Goal: Information Seeking & Learning: Learn about a topic

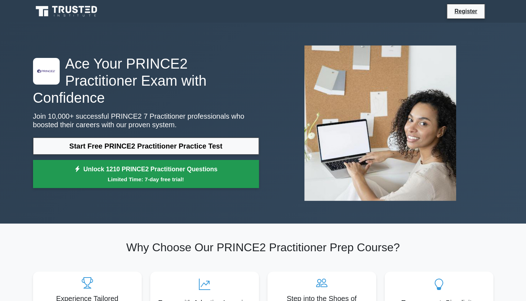
click at [144, 165] on link "Unlock 1210 PRINCE2 Practitioner Questions Limited Time: 7-day free trial!" at bounding box center [146, 174] width 226 height 28
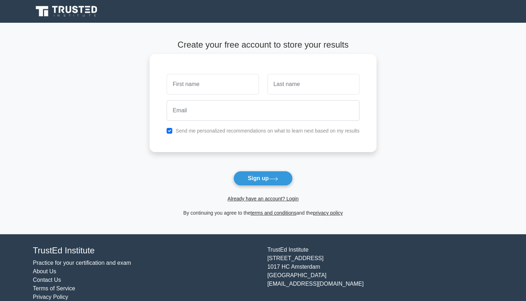
click at [203, 86] on input "text" at bounding box center [213, 84] width 92 height 21
type input "Savannah"
click at [298, 83] on input "text" at bounding box center [313, 84] width 92 height 21
type input "Reid de Havelland"
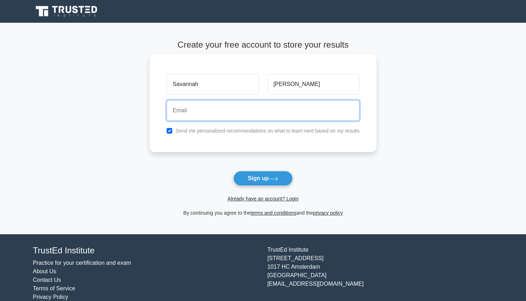
click at [258, 114] on input "email" at bounding box center [263, 110] width 193 height 21
type input "savyreid24@gmail.com"
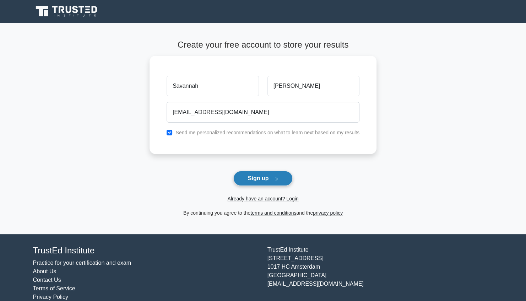
click at [272, 179] on icon at bounding box center [274, 179] width 10 height 4
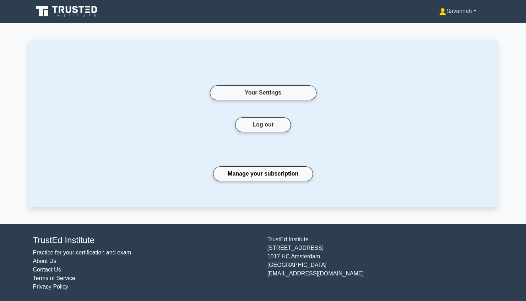
click at [459, 9] on link "Savannah" at bounding box center [457, 11] width 71 height 14
click at [74, 11] on icon at bounding box center [67, 11] width 68 height 13
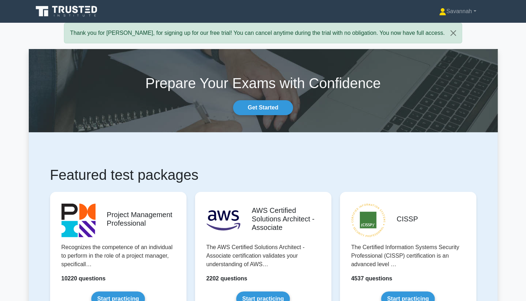
scroll to position [98, 0]
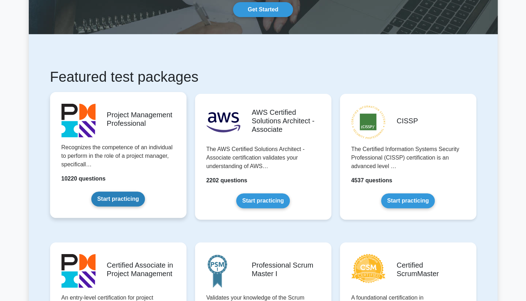
click at [141, 191] on link "Start practicing" at bounding box center [118, 198] width 54 height 15
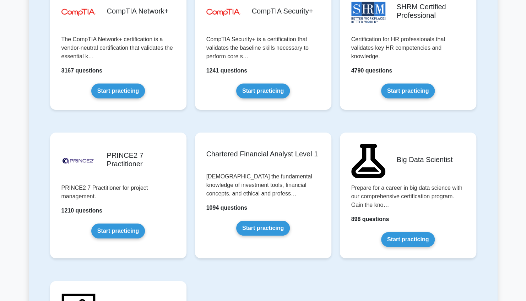
scroll to position [1396, 0]
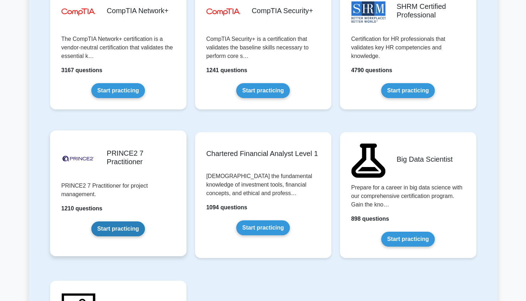
click at [137, 228] on link "Start practicing" at bounding box center [118, 228] width 54 height 15
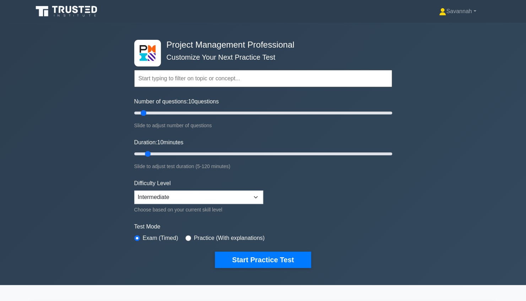
click at [178, 78] on input "text" at bounding box center [263, 78] width 258 height 17
type input "prince"
drag, startPoint x: 150, startPoint y: 114, endPoint x: 230, endPoint y: 118, distance: 80.7
click at [230, 117] on input "Number of questions: 75 questions" at bounding box center [263, 113] width 258 height 9
click at [230, 118] on div "Number of questions: 75 questions Slide to adjust number of questions" at bounding box center [263, 113] width 258 height 32
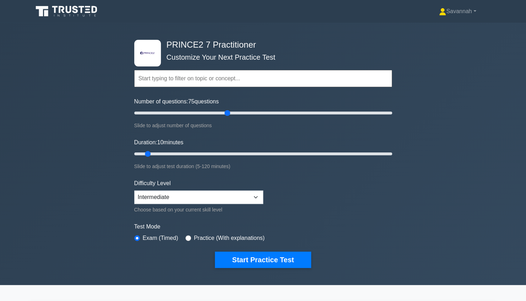
click at [224, 108] on div "Number of questions: 75 questions Slide to adjust number of questions" at bounding box center [263, 113] width 258 height 32
drag, startPoint x: 228, startPoint y: 112, endPoint x: 211, endPoint y: 106, distance: 18.1
click at [211, 109] on input "Number of questions: 75 questions" at bounding box center [263, 113] width 258 height 9
click at [166, 196] on select "Beginner Intermediate Expert" at bounding box center [198, 196] width 129 height 13
click at [105, 210] on div ".st0{fill-rule:evenodd;clip-rule:evenodd;fill:#000041;} .st1{fill-rule:evenodd;…" at bounding box center [263, 154] width 526 height 262
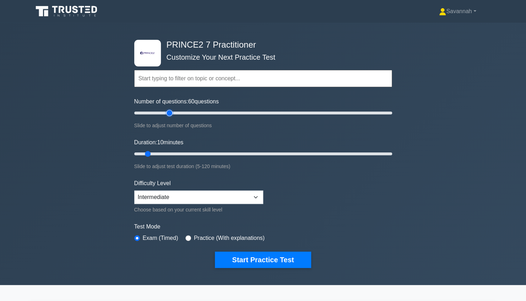
click at [171, 114] on input "Number of questions: 60 questions" at bounding box center [263, 113] width 258 height 9
drag, startPoint x: 171, startPoint y: 114, endPoint x: 157, endPoint y: 114, distance: 13.5
type input "20"
click at [157, 114] on input "Number of questions: 20 questions" at bounding box center [263, 113] width 258 height 9
drag, startPoint x: 150, startPoint y: 153, endPoint x: 179, endPoint y: 157, distance: 29.4
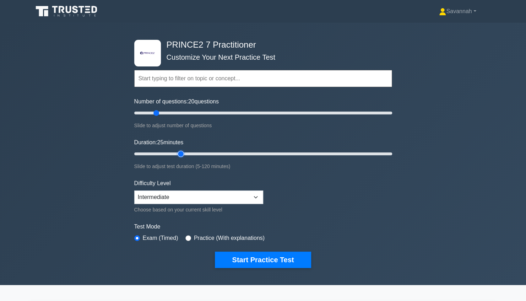
type input "25"
click at [179, 157] on input "Duration: 25 minutes" at bounding box center [263, 154] width 258 height 9
click at [164, 113] on input "Number of questions: 20 questions" at bounding box center [263, 113] width 258 height 9
click at [166, 111] on input "Number of questions: 25 questions" at bounding box center [263, 113] width 258 height 9
type input "35"
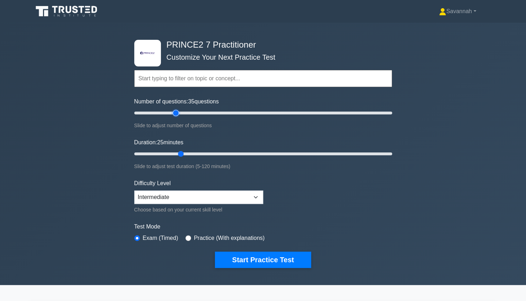
click at [174, 112] on input "Number of questions: 35 questions" at bounding box center [263, 113] width 258 height 9
drag, startPoint x: 182, startPoint y: 153, endPoint x: 293, endPoint y: 156, distance: 111.6
type input "75"
click at [293, 156] on input "Duration: 75 minutes" at bounding box center [263, 154] width 258 height 9
drag, startPoint x: 175, startPoint y: 111, endPoint x: 156, endPoint y: 113, distance: 19.6
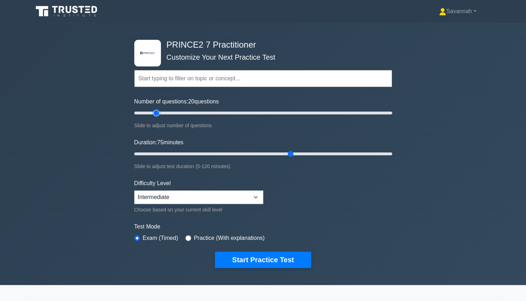
type input "20"
click at [156, 113] on input "Number of questions: 20 questions" at bounding box center [263, 113] width 258 height 9
drag, startPoint x: 291, startPoint y: 154, endPoint x: 194, endPoint y: 153, distance: 96.3
type input "30"
click at [194, 153] on input "Duration: 30 minutes" at bounding box center [263, 154] width 258 height 9
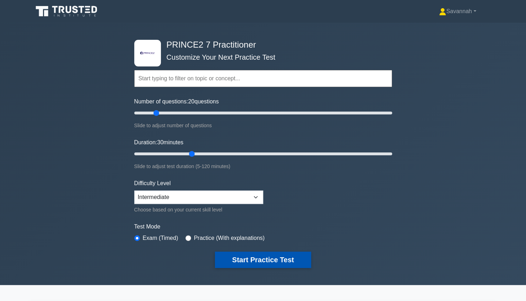
click at [254, 259] on button "Start Practice Test" at bounding box center [263, 259] width 96 height 16
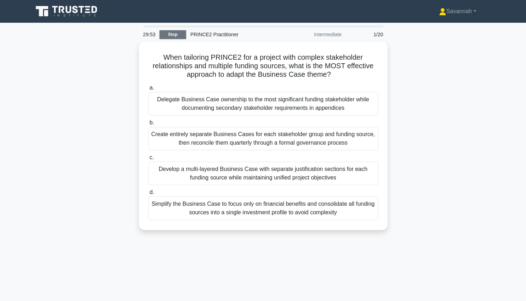
click at [174, 31] on link "Stop" at bounding box center [172, 34] width 27 height 9
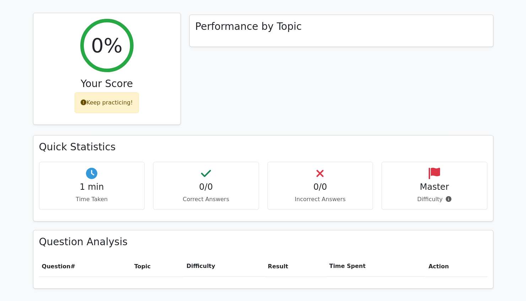
scroll to position [215, 0]
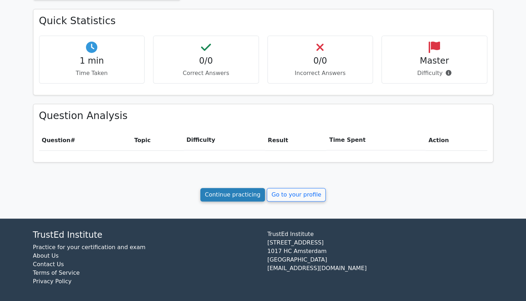
click at [241, 195] on link "Continue practicing" at bounding box center [232, 194] width 65 height 13
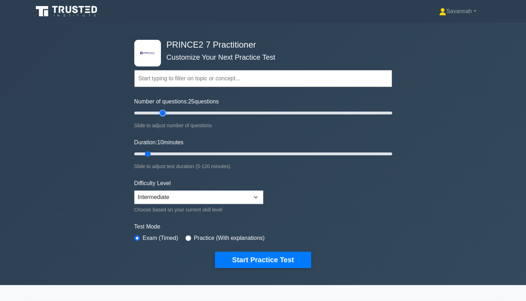
click at [162, 113] on input "Number of questions: 25 questions" at bounding box center [263, 113] width 258 height 9
click at [168, 113] on input "Number of questions: 30 questions" at bounding box center [263, 113] width 258 height 9
type input "20"
click at [158, 113] on input "Number of questions: 30 questions" at bounding box center [263, 113] width 258 height 9
click at [172, 155] on input "Duration: 10 minutes" at bounding box center [263, 154] width 258 height 9
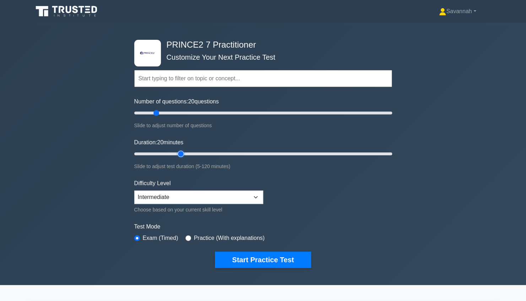
click at [183, 153] on input "Duration: 20 minutes" at bounding box center [263, 154] width 258 height 9
type input "30"
click at [194, 152] on input "Duration: 25 minutes" at bounding box center [263, 154] width 258 height 9
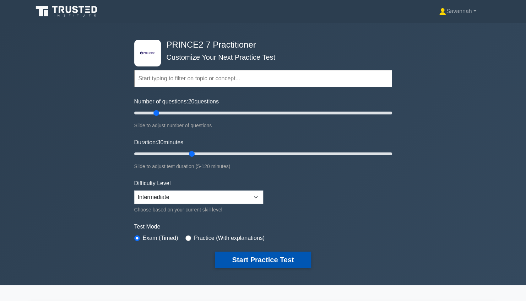
click at [252, 260] on button "Start Practice Test" at bounding box center [263, 259] width 96 height 16
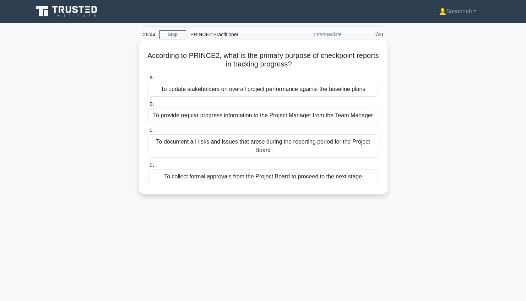
click at [302, 115] on div "To provide regular progress information to the Project Manager from the Team Ma…" at bounding box center [263, 115] width 230 height 15
click at [148, 106] on input "b. To provide regular progress information to the Project Manager from the Team…" at bounding box center [148, 104] width 0 height 5
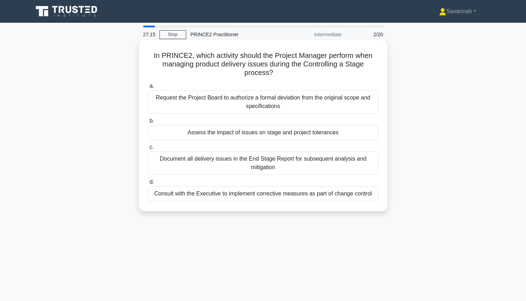
click at [285, 134] on div "Assess the impact of issues on stage and project tolerances" at bounding box center [263, 132] width 230 height 15
click at [148, 123] on input "b. Assess the impact of issues on stage and project tolerances" at bounding box center [148, 121] width 0 height 5
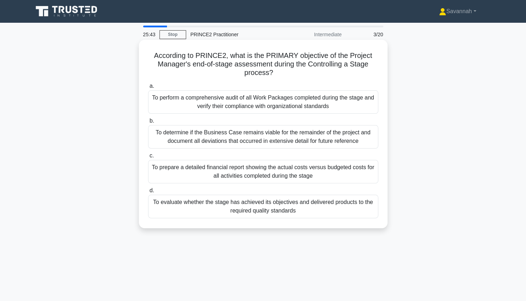
click at [326, 210] on div "To evaluate whether the stage has achieved its objectives and delivered product…" at bounding box center [263, 206] width 230 height 23
click at [148, 193] on input "d. To evaluate whether the stage has achieved its objectives and delivered prod…" at bounding box center [148, 190] width 0 height 5
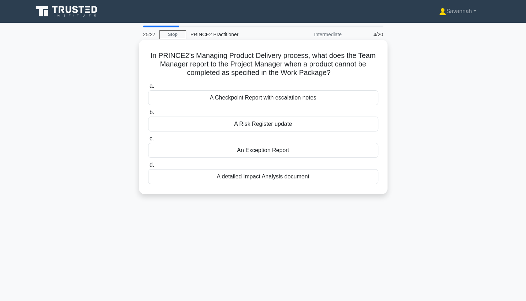
click at [273, 98] on div "A Checkpoint Report with escalation notes" at bounding box center [263, 97] width 230 height 15
click at [148, 88] on input "a. A Checkpoint Report with escalation notes" at bounding box center [148, 86] width 0 height 5
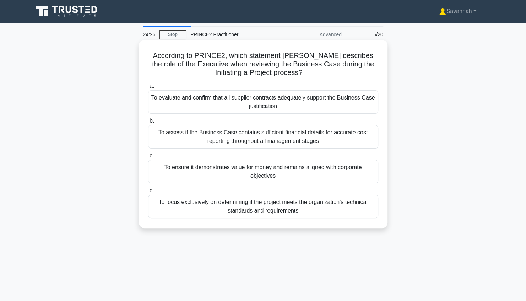
click at [349, 169] on div "To ensure it demonstrates value for money and remains aligned with corporate ob…" at bounding box center [263, 171] width 230 height 23
click at [148, 158] on input "c. To ensure it demonstrates value for money and remains aligned with corporate…" at bounding box center [148, 155] width 0 height 5
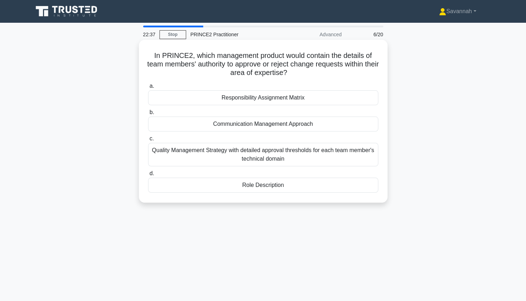
click at [308, 103] on div "Responsibility Assignment Matrix" at bounding box center [263, 97] width 230 height 15
click at [148, 88] on input "a. Responsibility Assignment Matrix" at bounding box center [148, 86] width 0 height 5
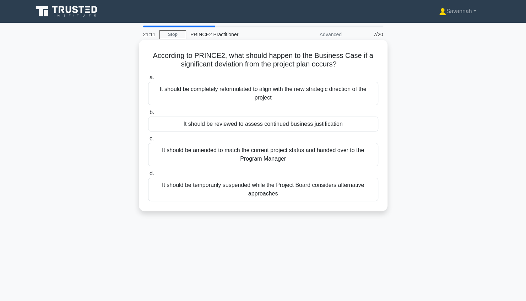
click at [299, 126] on div "It should be reviewed to assess continued business justification" at bounding box center [263, 124] width 230 height 15
click at [148, 115] on input "b. It should be reviewed to assess continued business justification" at bounding box center [148, 112] width 0 height 5
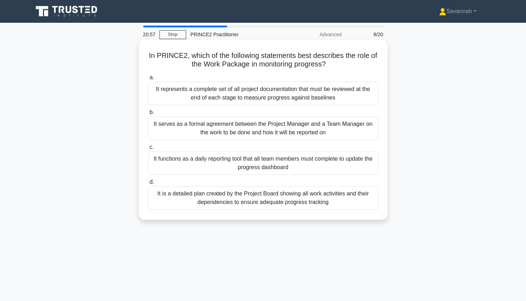
click at [345, 130] on div "It serves as a formal agreement between the Project Manager and a Team Manager …" at bounding box center [263, 128] width 230 height 23
click at [148, 115] on input "b. It serves as a formal agreement between the Project Manager and a Team Manag…" at bounding box center [148, 112] width 0 height 5
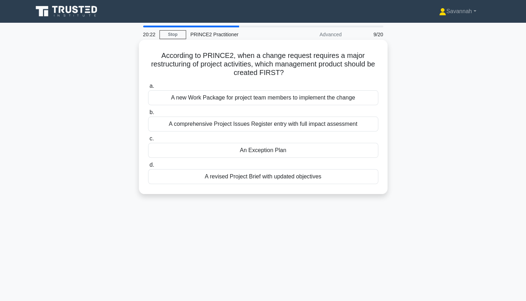
click at [343, 98] on div "A new Work Package for project team members to implement the change" at bounding box center [263, 97] width 230 height 15
click at [148, 88] on input "a. A new Work Package for project team members to implement the change" at bounding box center [148, 86] width 0 height 5
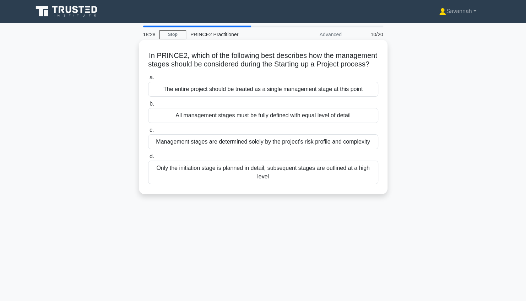
click at [300, 181] on div "Only the initiation stage is planned in detail; subsequent stages are outlined …" at bounding box center [263, 172] width 230 height 23
click at [148, 159] on input "d. Only the initiation stage is planned in detail; subsequent stages are outlin…" at bounding box center [148, 156] width 0 height 5
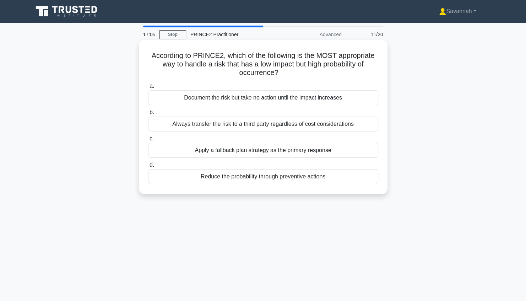
click at [278, 178] on div "Reduce the probability through preventive actions" at bounding box center [263, 176] width 230 height 15
click at [148, 167] on input "d. Reduce the probability through preventive actions" at bounding box center [148, 165] width 0 height 5
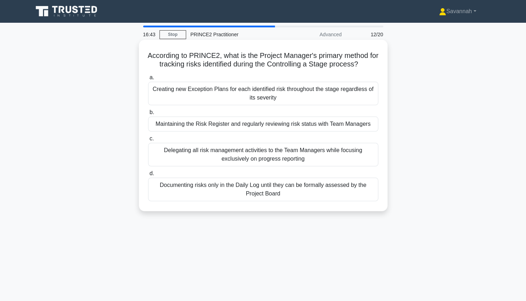
click at [336, 126] on div "Maintaining the Risk Register and regularly reviewing risk status with Team Man…" at bounding box center [263, 124] width 230 height 15
click at [148, 115] on input "b. Maintaining the Risk Register and regularly reviewing risk status with Team …" at bounding box center [148, 112] width 0 height 5
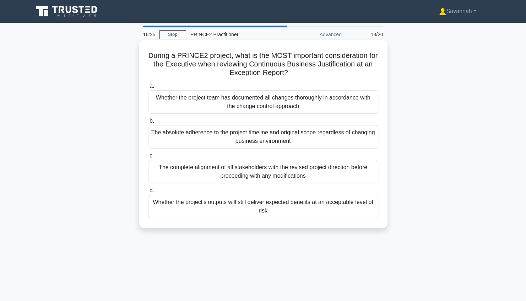
click at [346, 202] on div "Whether the project's outputs will still deliver expected benefits at an accept…" at bounding box center [263, 206] width 230 height 23
click at [148, 193] on input "d. Whether the project's outputs will still deliver expected benefits at an acc…" at bounding box center [148, 190] width 0 height 5
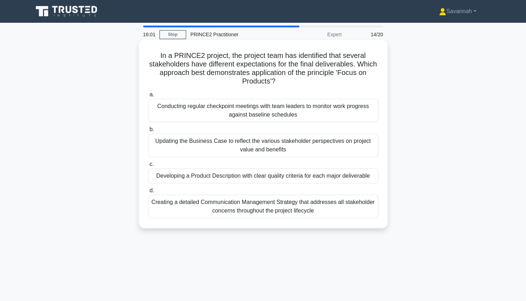
click at [354, 175] on div "Developing a Product Description with clear quality criteria for each major del…" at bounding box center [263, 175] width 230 height 15
click at [148, 167] on input "c. Developing a Product Description with clear quality criteria for each major …" at bounding box center [148, 164] width 0 height 5
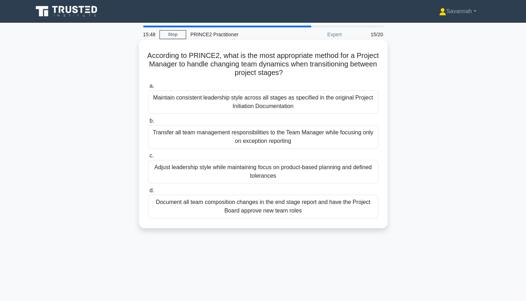
click at [347, 171] on div "Adjust leadership style while maintaining focus on product-based planning and d…" at bounding box center [263, 171] width 230 height 23
click at [148, 158] on input "c. Adjust leadership style while maintaining focus on product-based planning an…" at bounding box center [148, 155] width 0 height 5
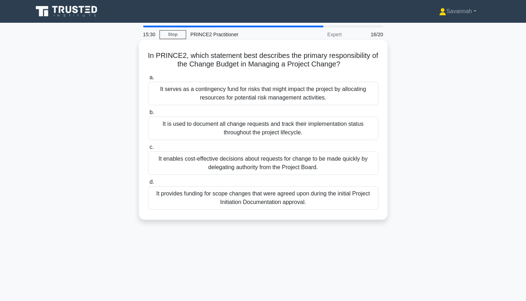
click at [344, 166] on div "It enables cost-effective decisions about requests for change to be made quickl…" at bounding box center [263, 162] width 230 height 23
click at [148, 150] on input "c. It enables cost-effective decisions about requests for change to be made qui…" at bounding box center [148, 147] width 0 height 5
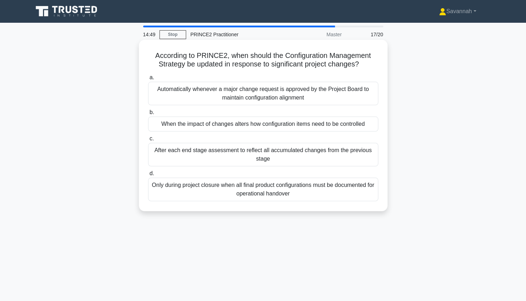
click at [330, 94] on div "Automatically whenever a major change request is approved by the Project Board …" at bounding box center [263, 93] width 230 height 23
click at [148, 80] on input "a. Automatically whenever a major change request is approved by the Project Boa…" at bounding box center [148, 77] width 0 height 5
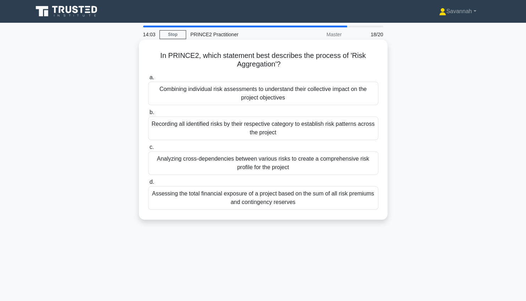
click at [272, 96] on div "Combining individual risk assessments to understand their collective impact on …" at bounding box center [263, 93] width 230 height 23
click at [148, 80] on input "a. Combining individual risk assessments to understand their collective impact …" at bounding box center [148, 77] width 0 height 5
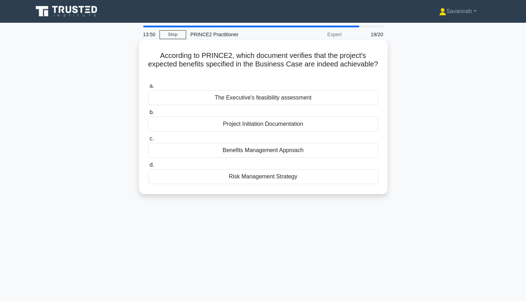
click at [281, 152] on div "Benefits Management Approach" at bounding box center [263, 150] width 230 height 15
click at [148, 141] on input "c. Benefits Management Approach" at bounding box center [148, 138] width 0 height 5
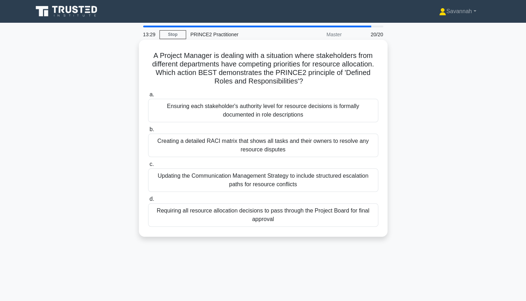
click at [356, 109] on div "Ensuring each stakeholder's authority level for resource decisions is formally …" at bounding box center [263, 110] width 230 height 23
click at [148, 97] on input "a. Ensuring each stakeholder's authority level for resource decisions is formal…" at bounding box center [148, 94] width 0 height 5
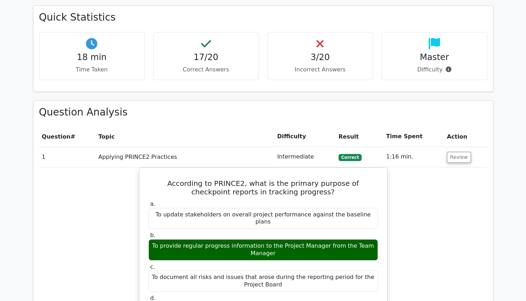
scroll to position [234, 0]
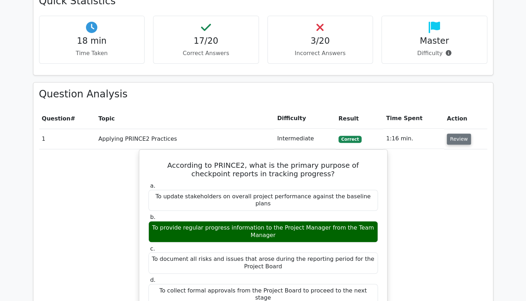
click at [455, 140] on button "Review" at bounding box center [459, 139] width 24 height 11
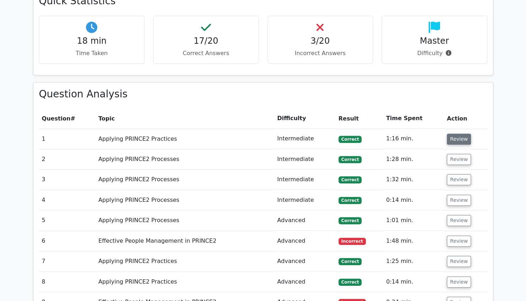
click at [455, 140] on button "Review" at bounding box center [459, 139] width 24 height 11
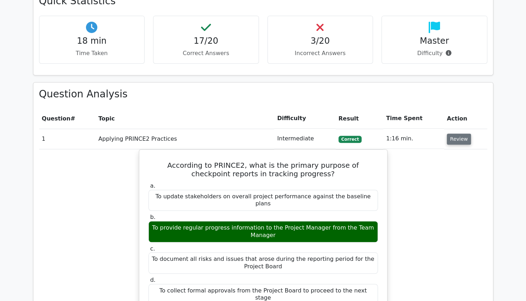
click at [455, 140] on button "Review" at bounding box center [459, 139] width 24 height 11
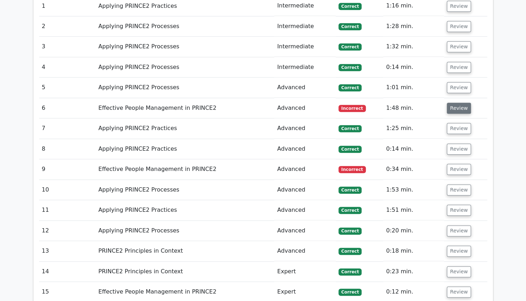
scroll to position [366, 0]
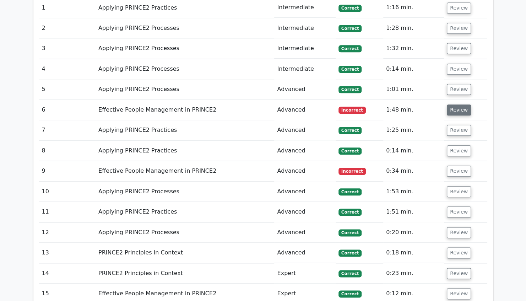
click at [458, 107] on button "Review" at bounding box center [459, 109] width 24 height 11
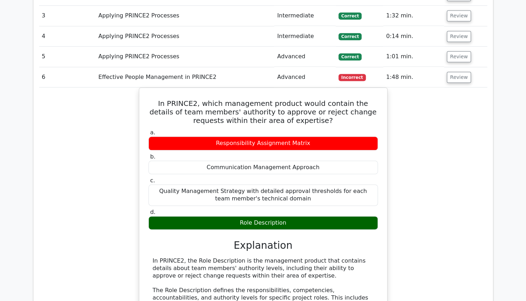
scroll to position [387, 0]
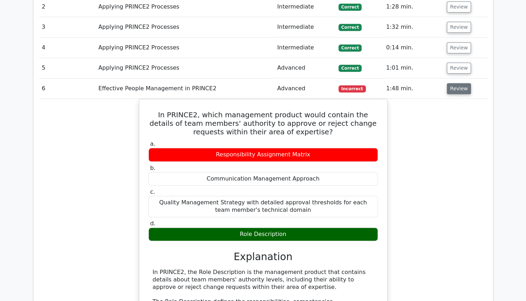
click at [457, 87] on button "Review" at bounding box center [459, 88] width 24 height 11
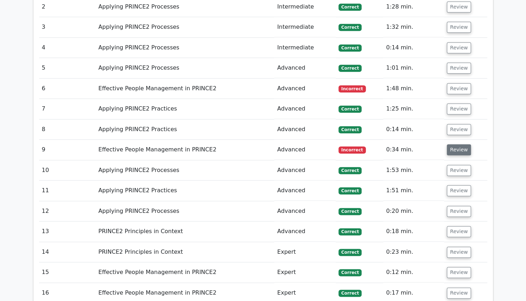
click at [455, 146] on button "Review" at bounding box center [459, 149] width 24 height 11
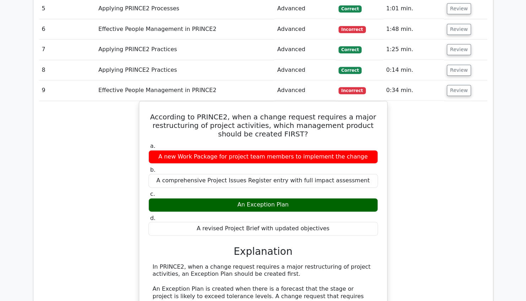
scroll to position [450, 0]
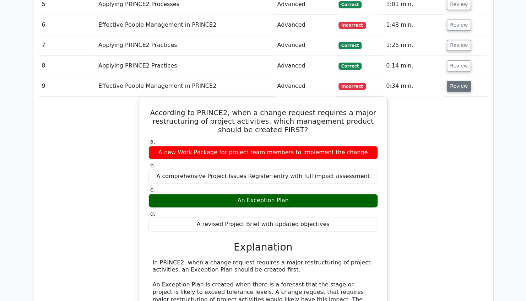
click at [458, 84] on button "Review" at bounding box center [459, 86] width 24 height 11
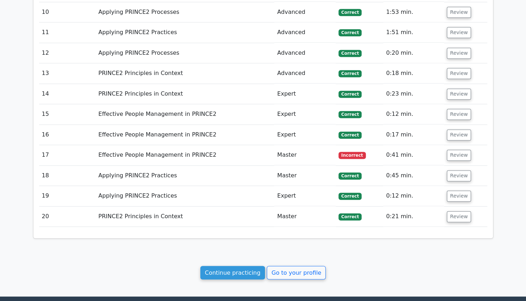
scroll to position [549, 0]
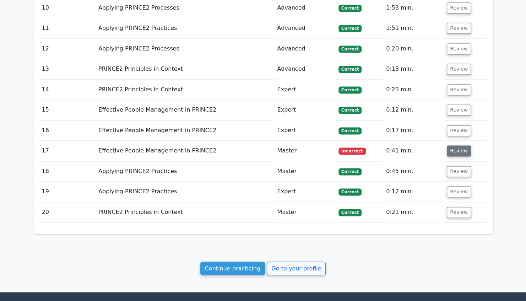
click at [458, 145] on button "Review" at bounding box center [459, 150] width 24 height 11
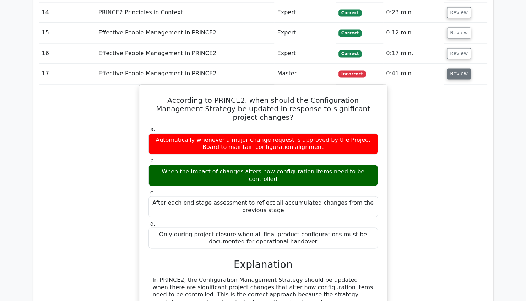
scroll to position [630, 0]
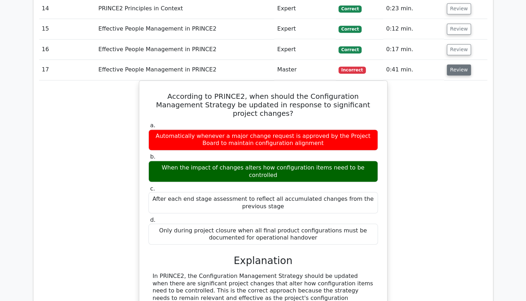
click at [452, 64] on button "Review" at bounding box center [459, 69] width 24 height 11
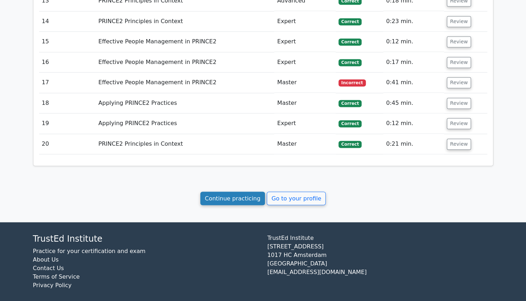
click at [245, 194] on link "Continue practicing" at bounding box center [232, 197] width 65 height 13
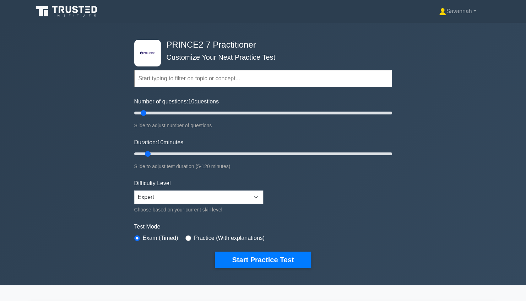
click at [196, 83] on input "text" at bounding box center [263, 78] width 258 height 17
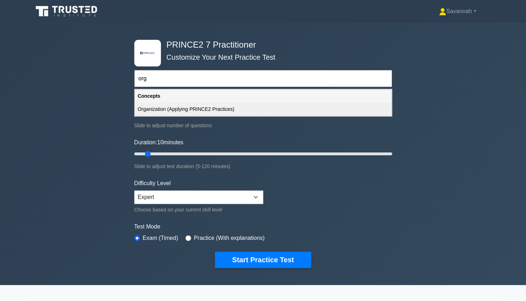
click at [170, 108] on div "Organization (Applying PRINCE2 Practices)" at bounding box center [263, 109] width 256 height 13
type input "Organization (Applying PRINCE2 Practices)"
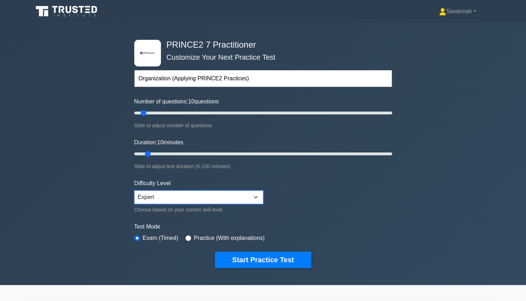
click at [188, 199] on select "Beginner Intermediate Expert" at bounding box center [198, 196] width 129 height 13
click at [291, 224] on label "Test Mode" at bounding box center [263, 226] width 258 height 9
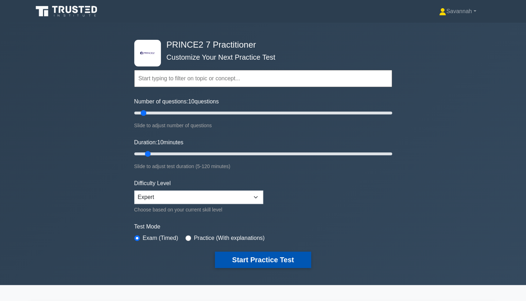
click at [263, 261] on button "Start Practice Test" at bounding box center [263, 259] width 96 height 16
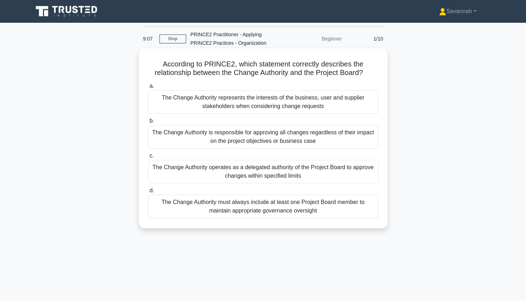
click at [331, 176] on div "The Change Authority operates as a delegated authority of the Project Board to …" at bounding box center [263, 171] width 230 height 23
click at [148, 158] on input "c. The Change Authority operates as a delegated authority of the Project Board …" at bounding box center [148, 155] width 0 height 5
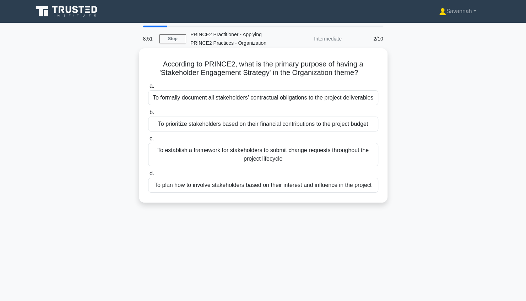
click at [329, 184] on div "To plan how to involve stakeholders based on their interest and influence in th…" at bounding box center [263, 185] width 230 height 15
click at [148, 176] on input "d. To plan how to involve stakeholders based on their interest and influence in…" at bounding box center [148, 173] width 0 height 5
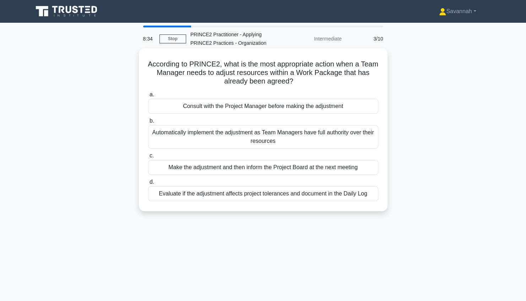
click at [331, 193] on div "Evaluate if the adjustment affects project tolerances and document in the Daily…" at bounding box center [263, 193] width 230 height 15
click at [148, 184] on input "d. Evaluate if the adjustment affects project tolerances and document in the Da…" at bounding box center [148, 182] width 0 height 5
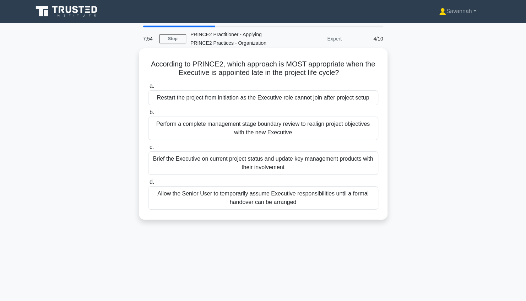
click at [302, 168] on div "Brief the Executive on current project status and update key management product…" at bounding box center [263, 162] width 230 height 23
click at [148, 150] on input "c. Brief the Executive on current project status and update key management prod…" at bounding box center [148, 147] width 0 height 5
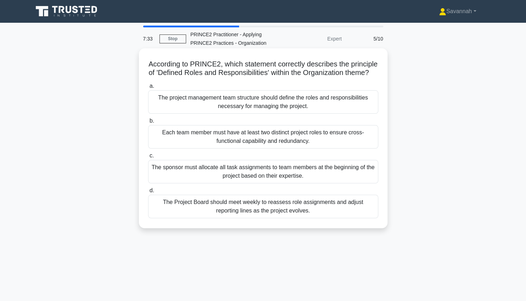
click at [313, 183] on div "The sponsor must allocate all task assignments to team members at the beginning…" at bounding box center [263, 171] width 230 height 23
click at [148, 158] on input "c. The sponsor must allocate all task assignments to team members at the beginn…" at bounding box center [148, 155] width 0 height 5
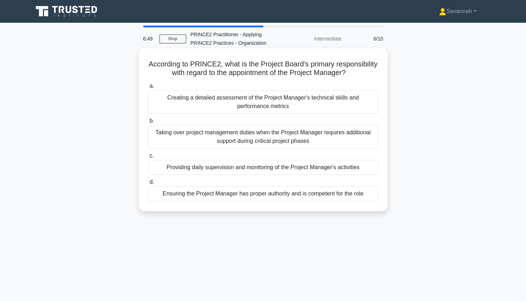
click at [299, 201] on div "Ensuring the Project Manager has proper authority and is competent for the role" at bounding box center [263, 193] width 230 height 15
click at [148, 184] on input "d. Ensuring the Project Manager has proper authority and is competent for the r…" at bounding box center [148, 182] width 0 height 5
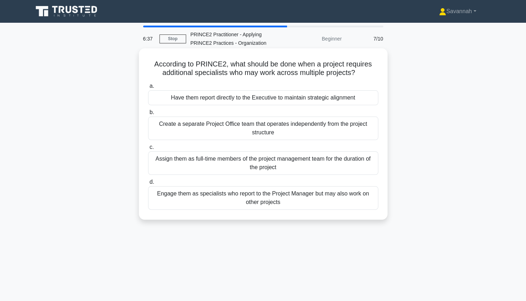
click at [336, 199] on div "Engage them as specialists who report to the Project Manager but may also work …" at bounding box center [263, 197] width 230 height 23
click at [148, 184] on input "d. Engage them as specialists who report to the Project Manager but may also wo…" at bounding box center [148, 182] width 0 height 5
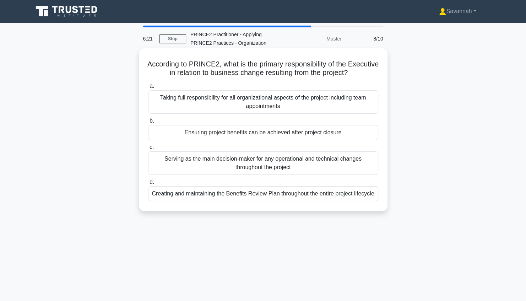
click at [353, 132] on div "Ensuring project benefits can be achieved after project closure" at bounding box center [263, 132] width 230 height 15
click at [148, 123] on input "b. Ensuring project benefits can be achieved after project closure" at bounding box center [148, 121] width 0 height 5
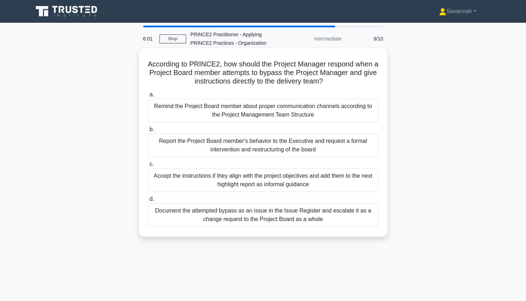
click at [325, 114] on div "Remind the Project Board member about proper communication channels according t…" at bounding box center [263, 110] width 230 height 23
click at [148, 97] on input "a. Remind the Project Board member about proper communication channels accordin…" at bounding box center [148, 94] width 0 height 5
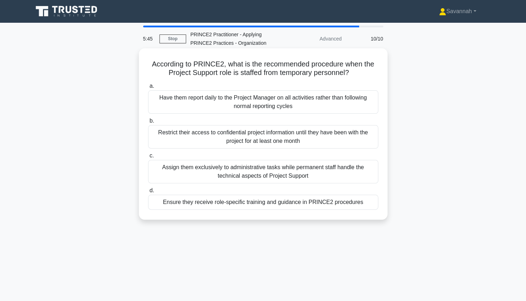
click at [334, 180] on div "Assign them exclusively to administrative tasks while permanent staff handle th…" at bounding box center [263, 171] width 230 height 23
click at [148, 158] on input "c. Assign them exclusively to administrative tasks while permanent staff handle…" at bounding box center [148, 155] width 0 height 5
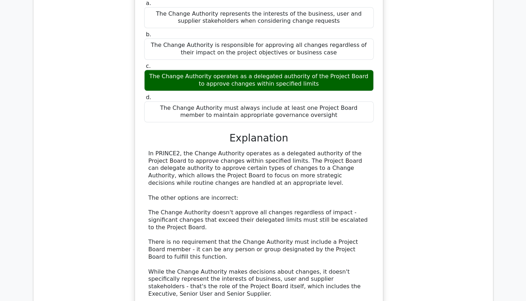
scroll to position [289, 0]
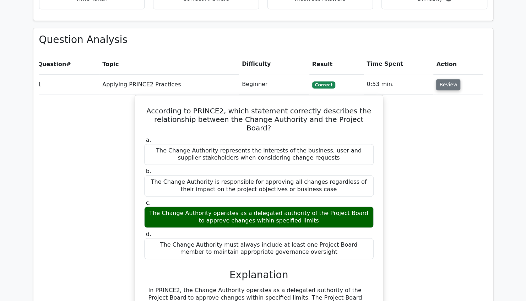
click at [445, 80] on button "Review" at bounding box center [448, 84] width 24 height 11
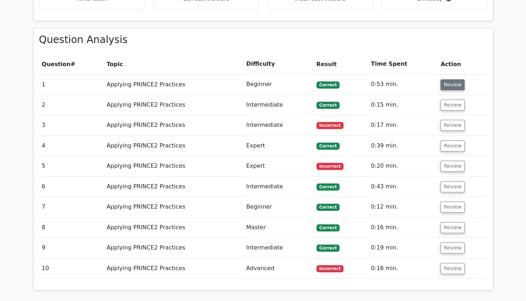
scroll to position [0, 0]
click at [453, 101] on button "Review" at bounding box center [452, 104] width 24 height 11
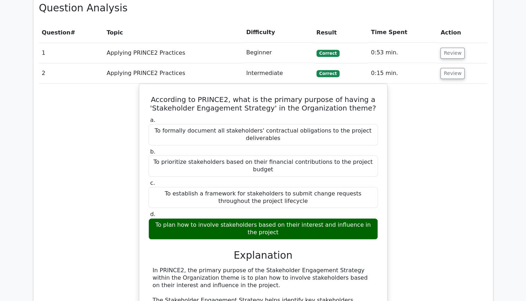
scroll to position [312, 0]
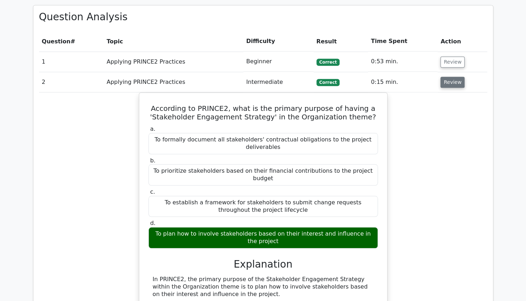
click at [443, 82] on button "Review" at bounding box center [452, 82] width 24 height 11
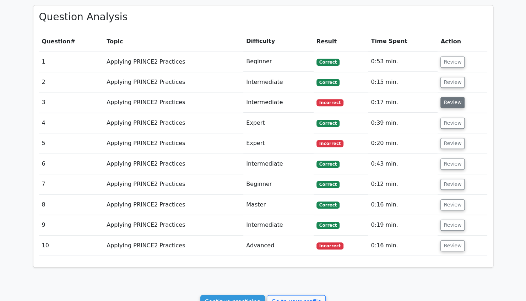
click at [452, 102] on button "Review" at bounding box center [452, 102] width 24 height 11
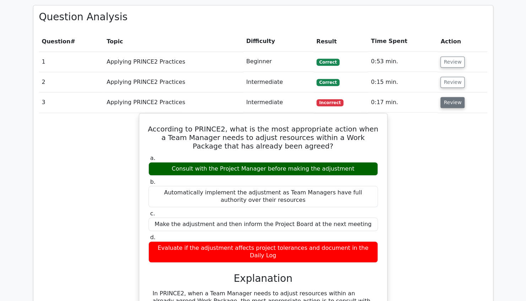
click at [452, 102] on button "Review" at bounding box center [452, 102] width 24 height 11
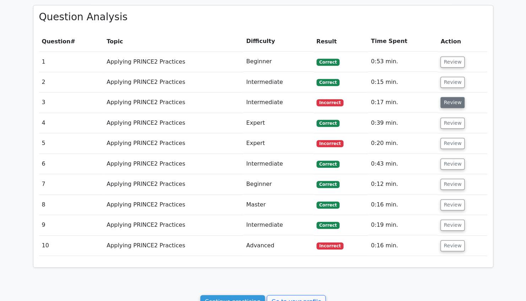
click at [452, 102] on button "Review" at bounding box center [452, 102] width 24 height 11
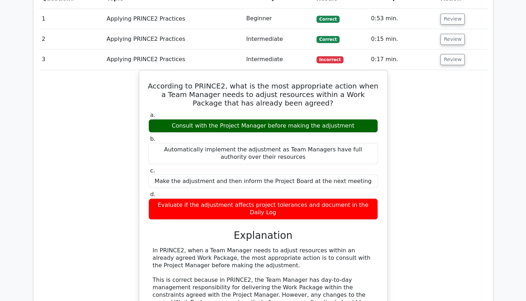
scroll to position [0, 4]
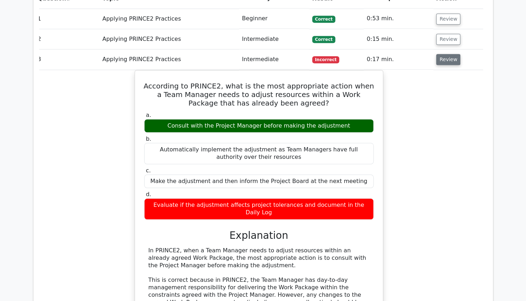
click at [443, 61] on button "Review" at bounding box center [448, 59] width 24 height 11
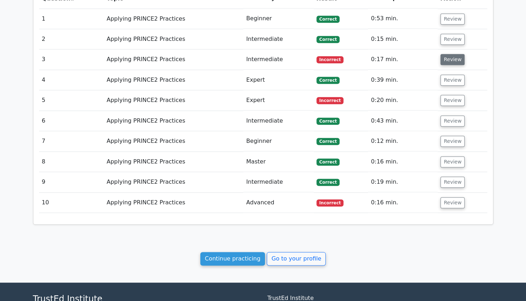
scroll to position [0, 0]
click at [453, 96] on button "Review" at bounding box center [452, 100] width 24 height 11
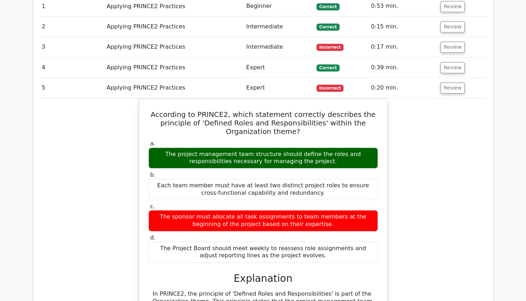
scroll to position [361, 0]
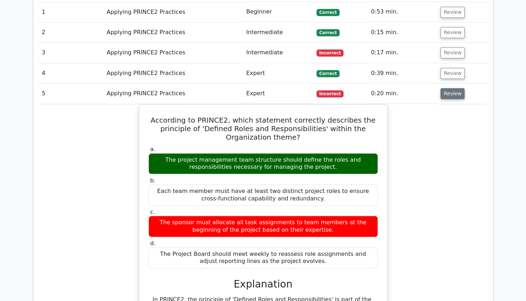
click at [448, 88] on button "Review" at bounding box center [452, 93] width 24 height 11
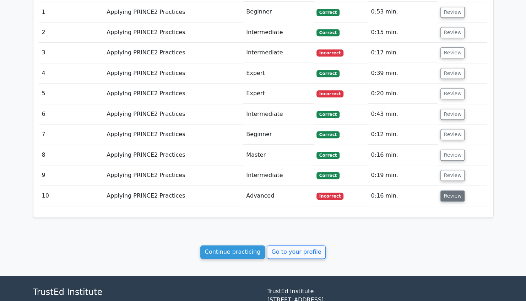
click at [449, 194] on button "Review" at bounding box center [452, 195] width 24 height 11
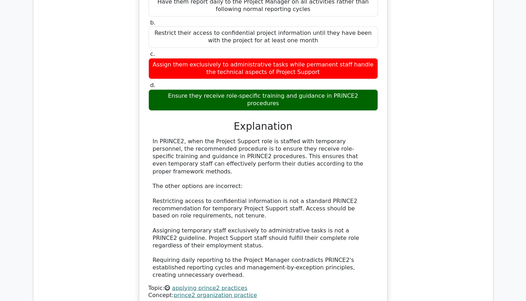
scroll to position [784, 0]
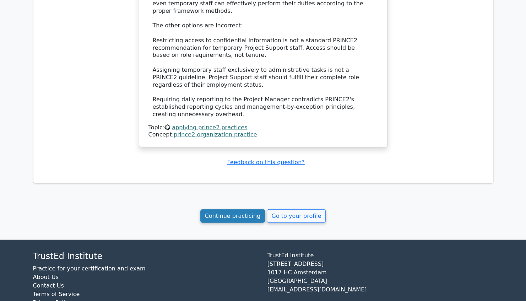
click at [250, 209] on link "Continue practicing" at bounding box center [232, 215] width 65 height 13
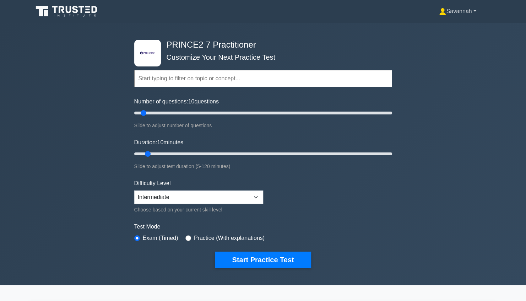
click at [451, 15] on link "Savannah" at bounding box center [457, 11] width 71 height 14
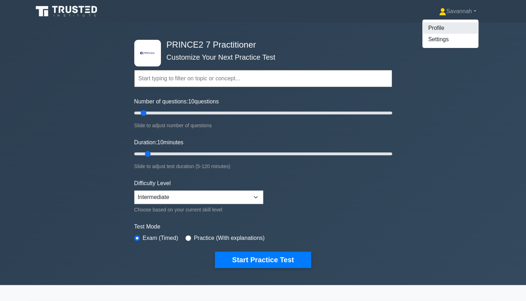
click at [436, 29] on link "Profile" at bounding box center [450, 27] width 56 height 11
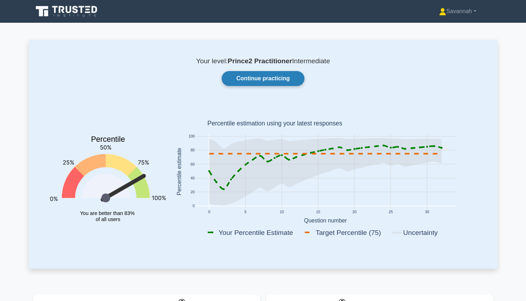
click at [253, 81] on link "Continue practicing" at bounding box center [263, 78] width 82 height 15
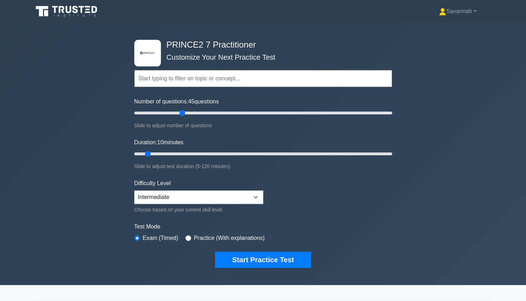
drag, startPoint x: 196, startPoint y: 111, endPoint x: 184, endPoint y: 110, distance: 12.5
type input "40"
click at [184, 110] on input "Number of questions: 45 questions" at bounding box center [263, 113] width 258 height 9
click at [185, 238] on input "radio" at bounding box center [188, 238] width 6 height 6
radio input "true"
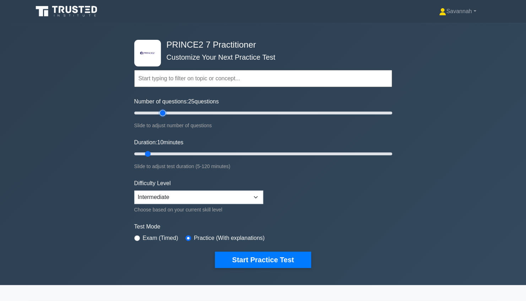
click at [161, 114] on input "Number of questions: 25 questions" at bounding box center [263, 113] width 258 height 9
click at [156, 113] on input "Number of questions: 25 questions" at bounding box center [263, 113] width 258 height 9
click at [148, 111] on input "Number of questions: 20 questions" at bounding box center [263, 113] width 258 height 9
type input "10"
click at [144, 111] on input "Number of questions: 15 questions" at bounding box center [263, 113] width 258 height 9
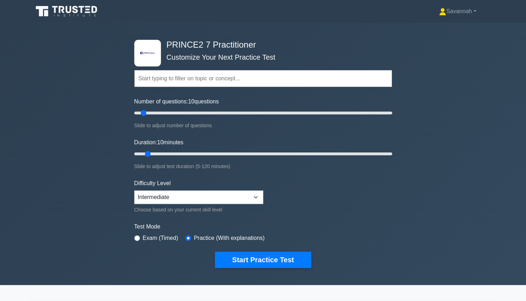
click at [182, 73] on input "text" at bounding box center [263, 78] width 258 height 17
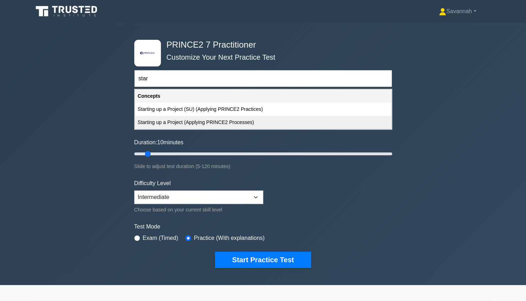
click at [203, 123] on div "Starting up a Project (Applying PRINCE2 Processes)" at bounding box center [263, 122] width 256 height 13
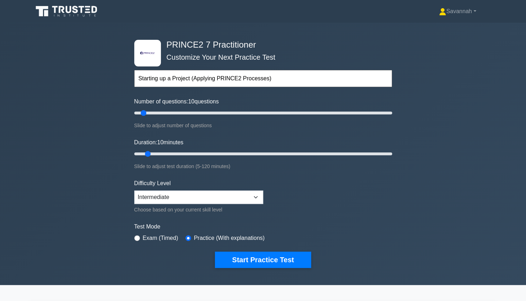
click at [261, 77] on input "Starting up a Project (Applying PRINCE2 Processes)" at bounding box center [263, 78] width 258 height 17
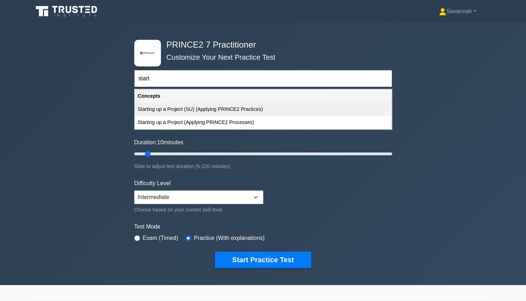
click at [241, 109] on div "Starting up a Project (SU) (Applying PRINCE2 Practices)" at bounding box center [263, 109] width 256 height 13
type input "Starting up a Project (SU) (Applying PRINCE2 Practices)"
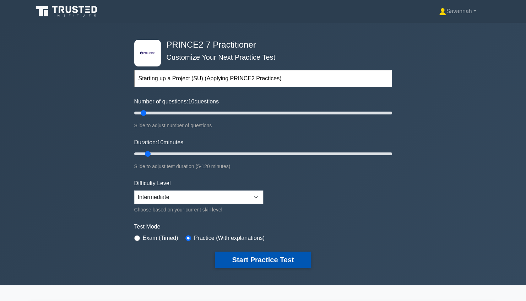
click at [248, 260] on button "Start Practice Test" at bounding box center [263, 259] width 96 height 16
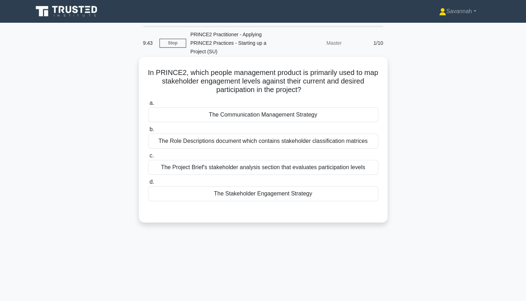
click at [264, 194] on div "The Stakeholder Engagement Strategy" at bounding box center [263, 193] width 230 height 15
click at [148, 184] on input "d. The Stakeholder Engagement Strategy" at bounding box center [148, 182] width 0 height 5
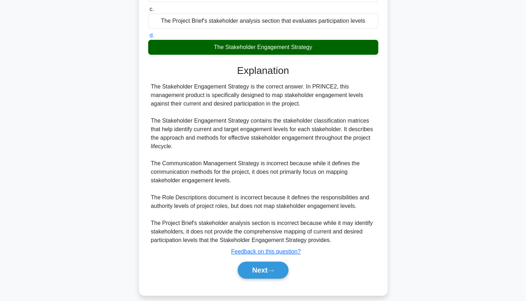
scroll to position [153, 0]
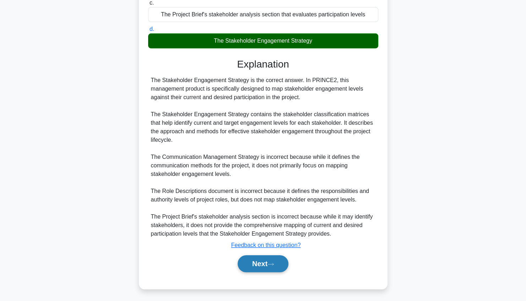
click at [267, 264] on button "Next" at bounding box center [263, 263] width 51 height 17
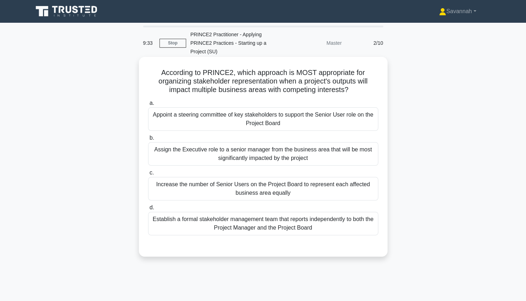
scroll to position [0, 0]
click at [312, 228] on div "Establish a formal stakeholder management team that reports independently to bo…" at bounding box center [263, 223] width 230 height 23
click at [148, 210] on input "d. Establish a formal stakeholder management team that reports independently to…" at bounding box center [148, 207] width 0 height 5
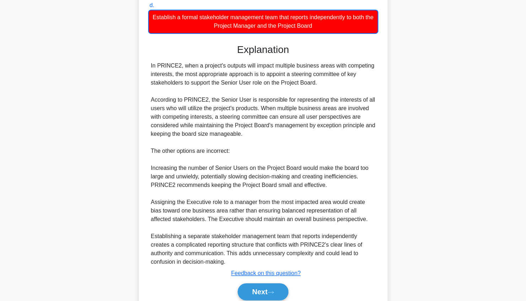
scroll to position [202, 0]
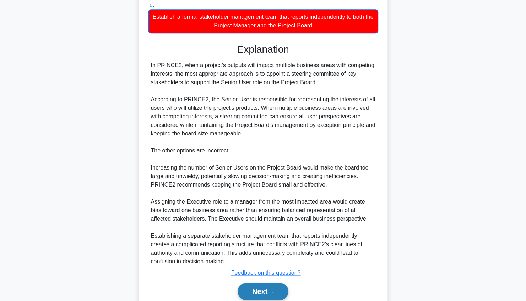
click at [267, 288] on button "Next" at bounding box center [263, 291] width 51 height 17
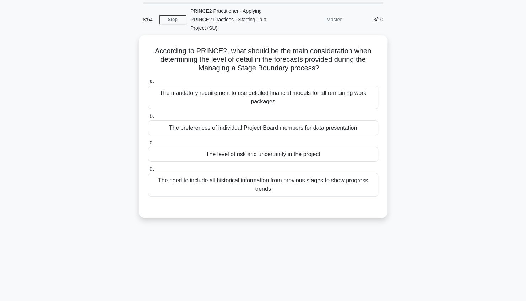
scroll to position [23, 0]
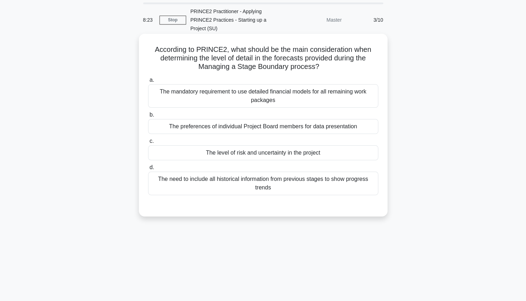
click at [318, 154] on div "The level of risk and uncertainty in the project" at bounding box center [263, 152] width 230 height 15
click at [148, 144] on input "c. The level of risk and uncertainty in the project" at bounding box center [148, 141] width 0 height 5
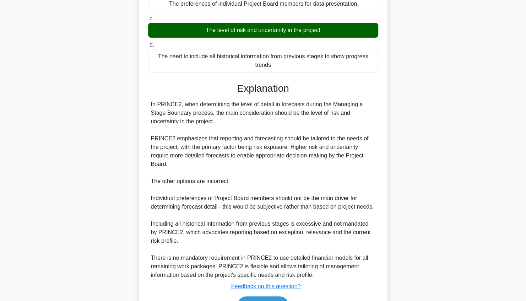
scroll to position [157, 0]
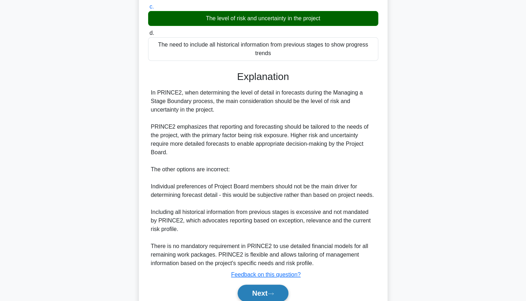
click at [264, 289] on button "Next" at bounding box center [263, 293] width 51 height 17
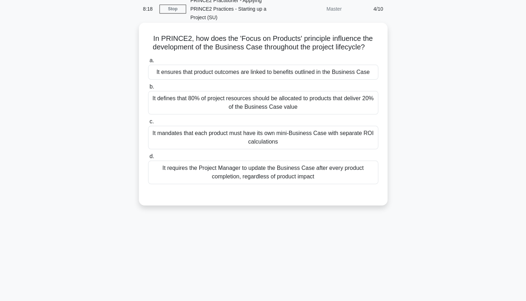
scroll to position [34, 0]
click at [274, 74] on div "It ensures that product outcomes are linked to benefits outlined in the Busines…" at bounding box center [263, 72] width 230 height 15
click at [148, 63] on input "a. It ensures that product outcomes are linked to benefits outlined in the Busi…" at bounding box center [148, 61] width 0 height 5
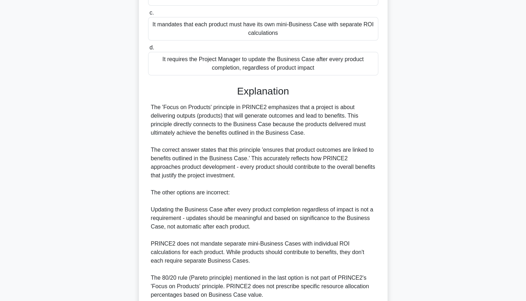
scroll to position [204, 0]
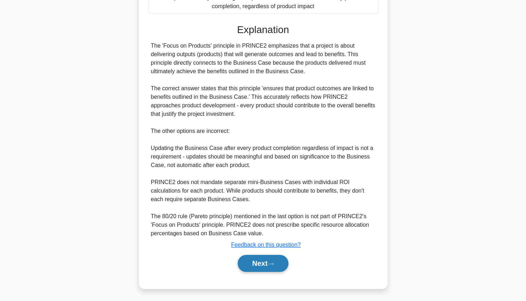
click at [261, 263] on button "Next" at bounding box center [263, 263] width 51 height 17
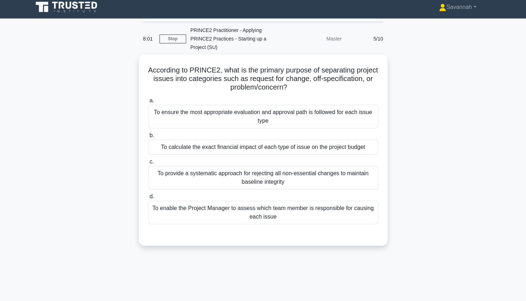
scroll to position [4, 0]
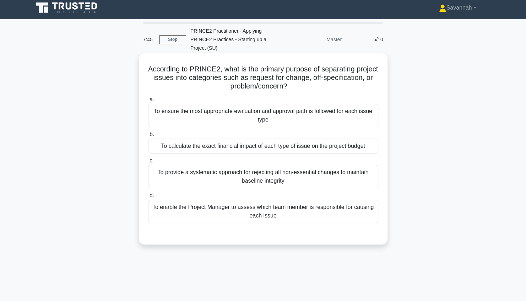
click at [284, 104] on div "To ensure the most appropriate evaluation and approval path is followed for eac…" at bounding box center [263, 115] width 230 height 23
click at [148, 102] on input "a. To ensure the most appropriate evaluation and approval path is followed for …" at bounding box center [148, 99] width 0 height 5
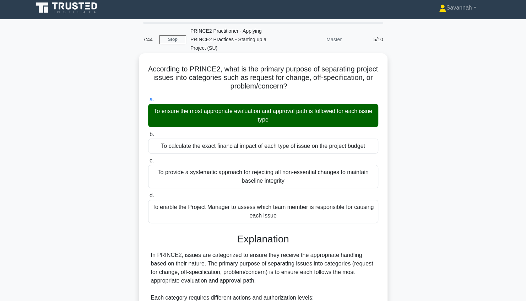
scroll to position [162, 0]
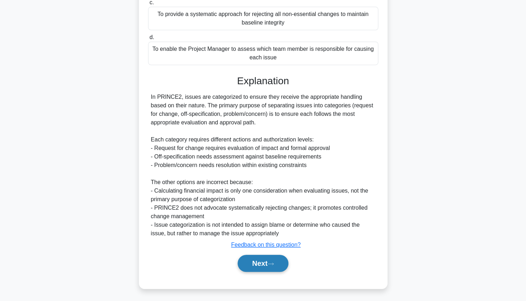
click at [264, 265] on button "Next" at bounding box center [263, 263] width 51 height 17
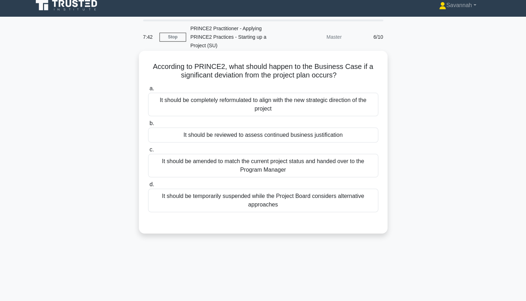
scroll to position [0, 0]
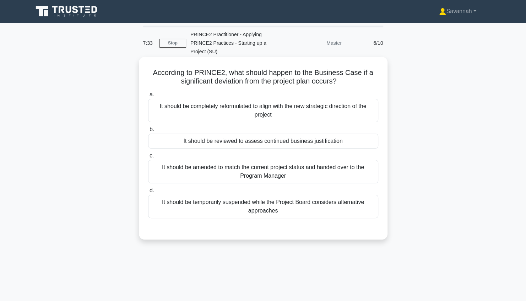
click at [302, 148] on div "It should be reviewed to assess continued business justification" at bounding box center [263, 141] width 230 height 15
click at [148, 132] on input "b. It should be reviewed to assess continued business justification" at bounding box center [148, 129] width 0 height 5
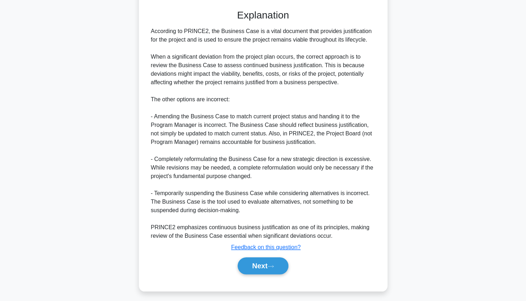
scroll to position [221, 0]
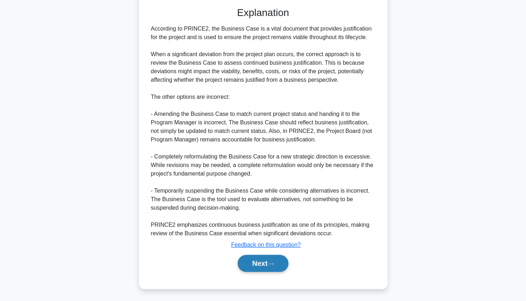
click at [269, 269] on button "Next" at bounding box center [263, 263] width 51 height 17
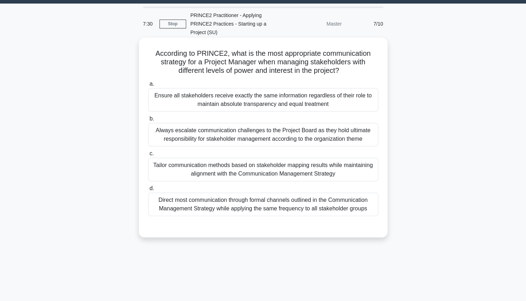
scroll to position [20, 0]
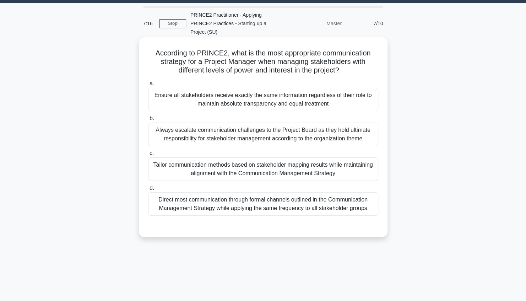
click at [347, 171] on div "Tailor communication methods based on stakeholder mapping results while maintai…" at bounding box center [263, 168] width 230 height 23
click at [148, 156] on input "c. Tailor communication methods based on stakeholder mapping results while main…" at bounding box center [148, 153] width 0 height 5
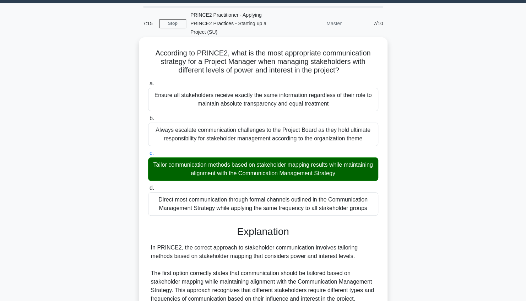
scroll to position [187, 0]
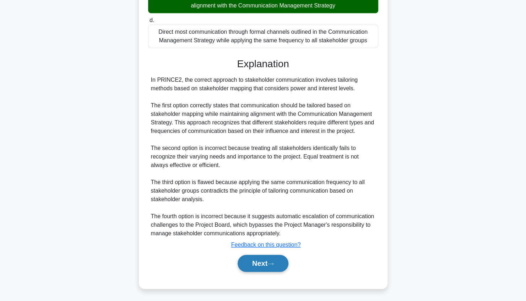
click at [271, 265] on button "Next" at bounding box center [263, 263] width 51 height 17
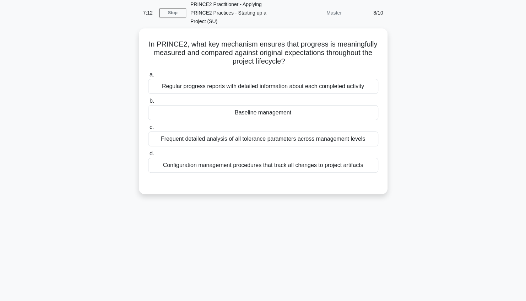
scroll to position [29, 0]
click at [285, 91] on div "Regular progress reports with detailed information about each completed activity" at bounding box center [263, 85] width 230 height 15
click at [148, 76] on input "a. Regular progress reports with detailed information about each completed acti…" at bounding box center [148, 74] width 0 height 5
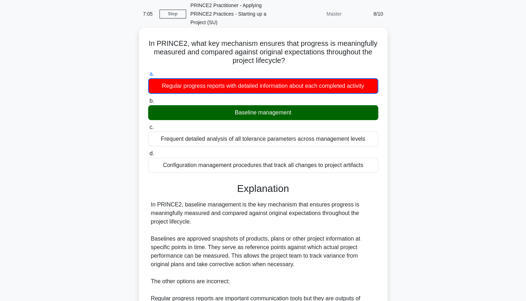
scroll to position [171, 0]
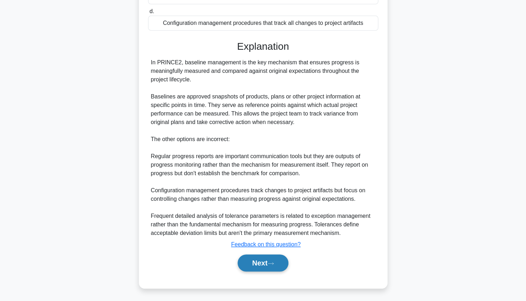
click at [261, 267] on button "Next" at bounding box center [263, 262] width 51 height 17
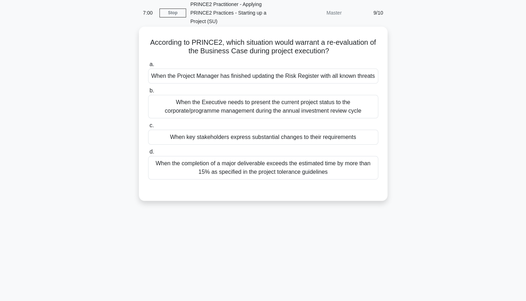
scroll to position [29, 0]
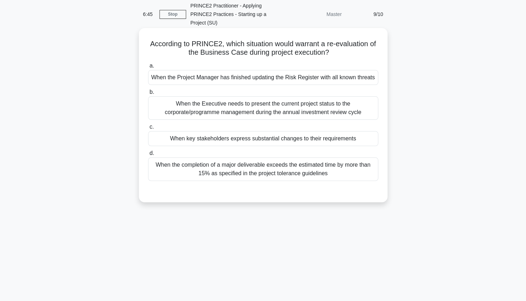
click at [312, 137] on div "When key stakeholders express substantial changes to their requirements" at bounding box center [263, 138] width 230 height 15
click at [148, 129] on input "c. When key stakeholders express substantial changes to their requirements" at bounding box center [148, 127] width 0 height 5
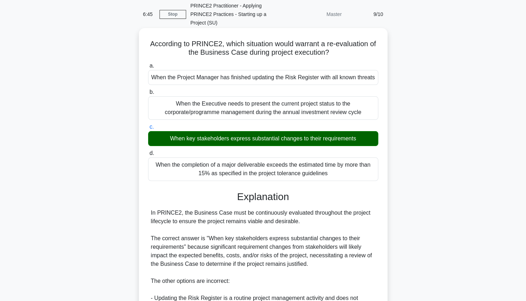
scroll to position [162, 0]
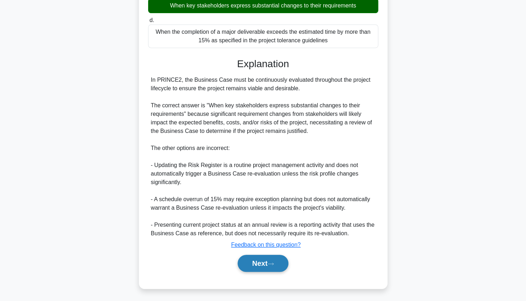
click at [264, 265] on button "Next" at bounding box center [263, 263] width 51 height 17
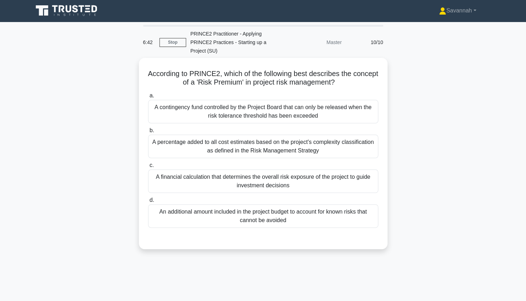
scroll to position [0, 0]
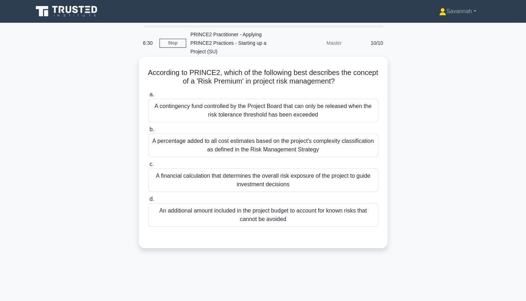
click at [281, 224] on div "An additional amount included in the project budget to account for known risks …" at bounding box center [263, 214] width 230 height 23
click at [148, 201] on input "d. An additional amount included in the project budget to account for known ris…" at bounding box center [148, 199] width 0 height 5
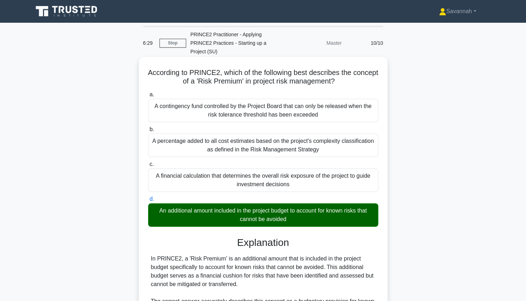
scroll to position [187, 0]
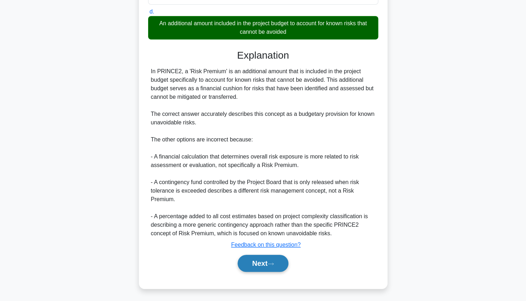
click at [258, 261] on button "Next" at bounding box center [263, 263] width 51 height 17
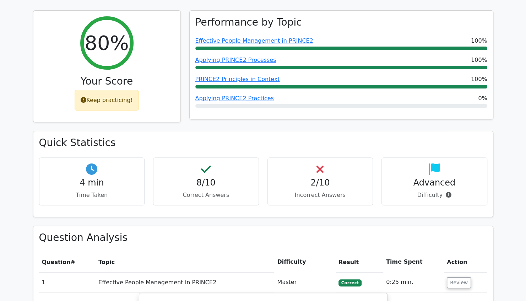
click at [270, 165] on div "2/10 Incorrect Answers" at bounding box center [320, 181] width 106 height 48
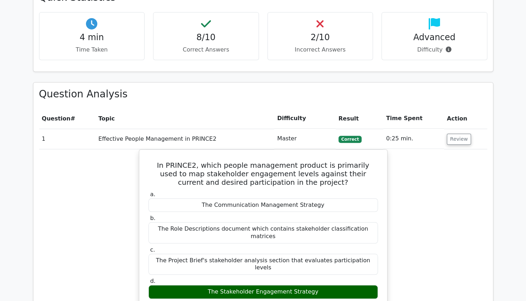
scroll to position [240, 0]
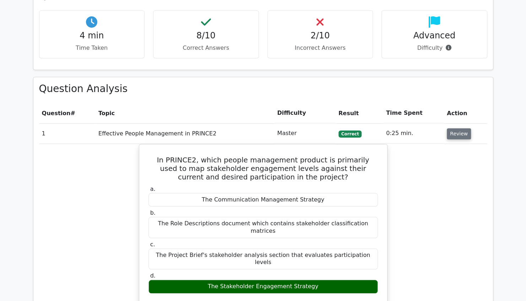
click at [452, 128] on button "Review" at bounding box center [459, 133] width 24 height 11
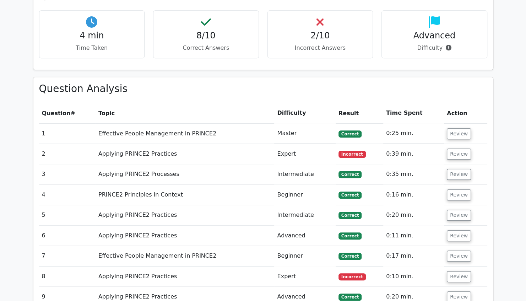
scroll to position [417, 0]
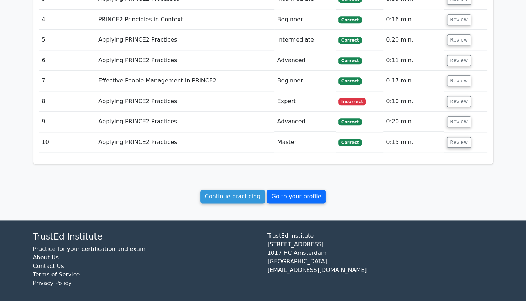
click at [288, 192] on link "Go to your profile" at bounding box center [296, 196] width 59 height 13
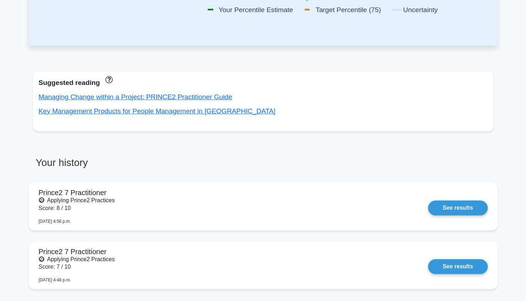
scroll to position [226, 0]
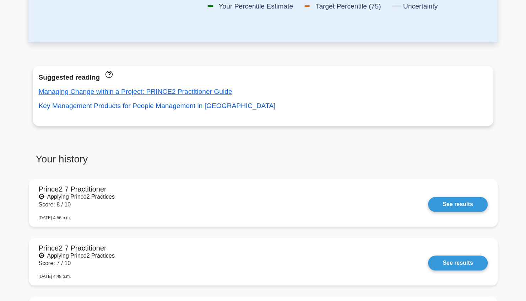
click at [205, 105] on link "Key Management Products for People Management in [GEOGRAPHIC_DATA]" at bounding box center [157, 105] width 237 height 7
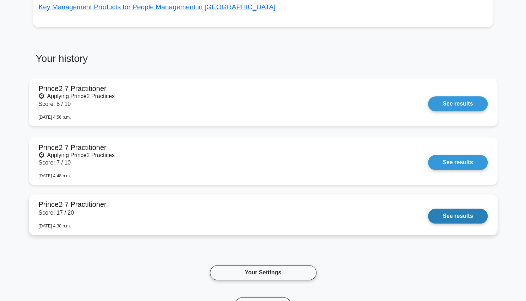
scroll to position [327, 0]
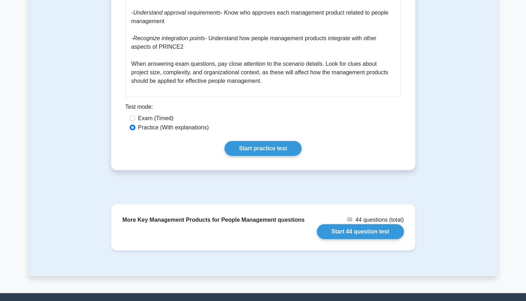
scroll to position [1054, 0]
